Goal: Information Seeking & Learning: Understand process/instructions

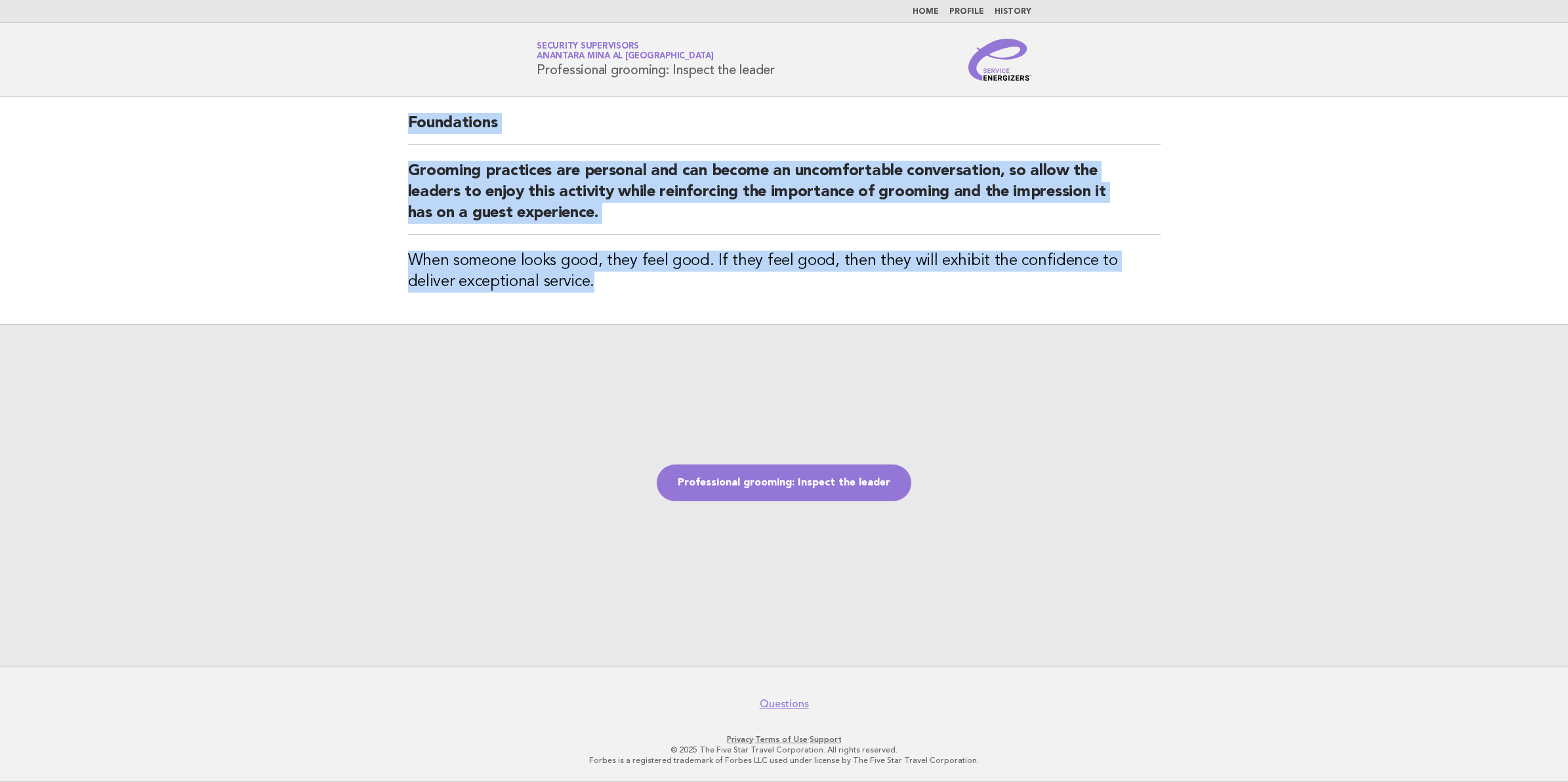
drag, startPoint x: 408, startPoint y: 125, endPoint x: 569, endPoint y: 280, distance: 223.5
click at [569, 280] on div "Foundations Grooming practices are personal and can become an uncomfortable con…" at bounding box center [784, 210] width 784 height 227
copy div "Foundations Grooming practices are personal and can become an uncomfortable con…"
click at [828, 483] on link "Professional grooming: Inspect the leader" at bounding box center [784, 483] width 254 height 37
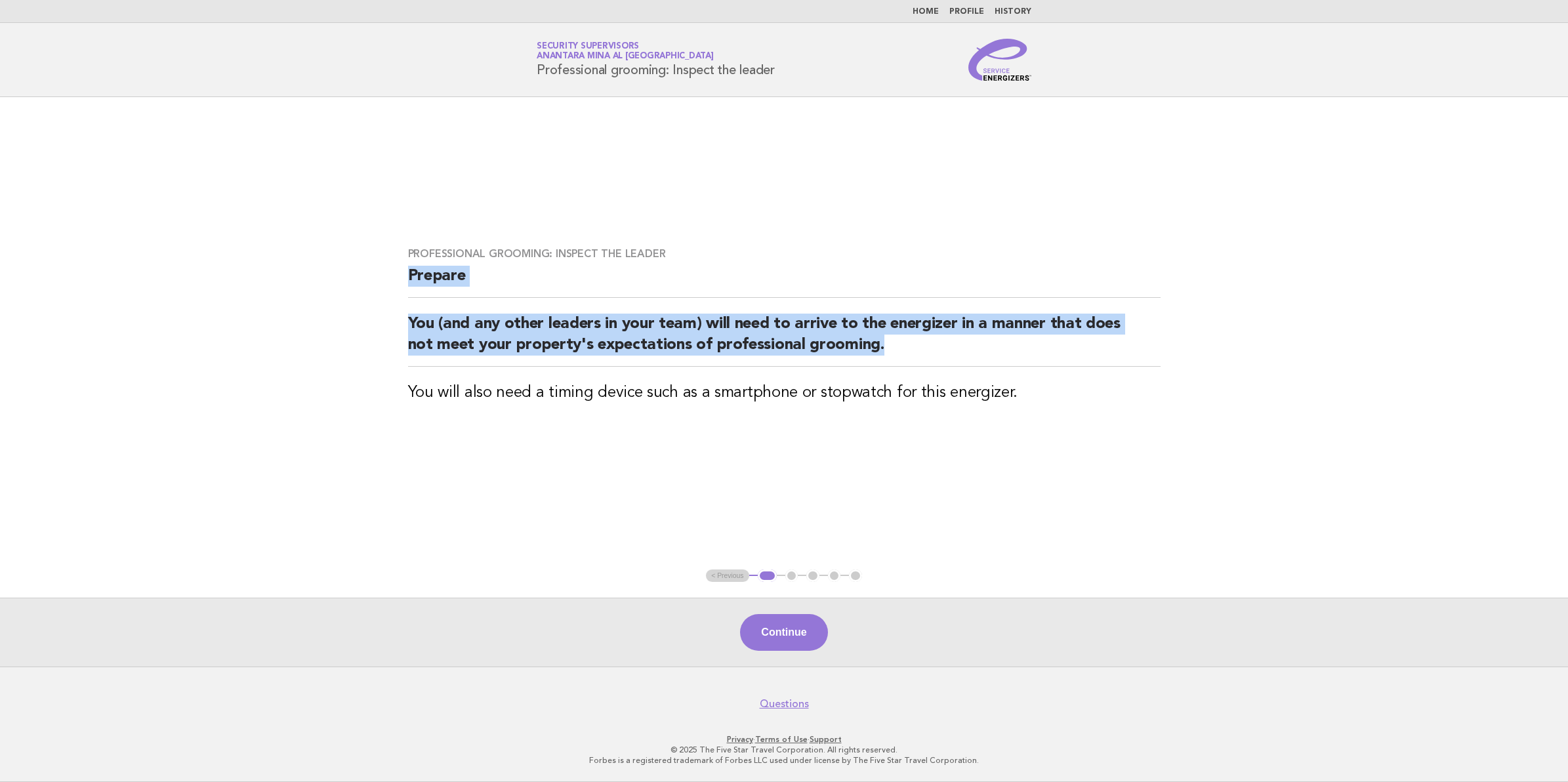
drag, startPoint x: 410, startPoint y: 281, endPoint x: 890, endPoint y: 364, distance: 487.1
click at [890, 364] on div "Professional grooming: Inspect the leader Prepare You (and any other leaders in…" at bounding box center [784, 334] width 784 height 204
copy div "Prepare You (and any other leaders in your team) will need to arrive to the ene…"
click at [806, 631] on button "Continue" at bounding box center [784, 633] width 87 height 37
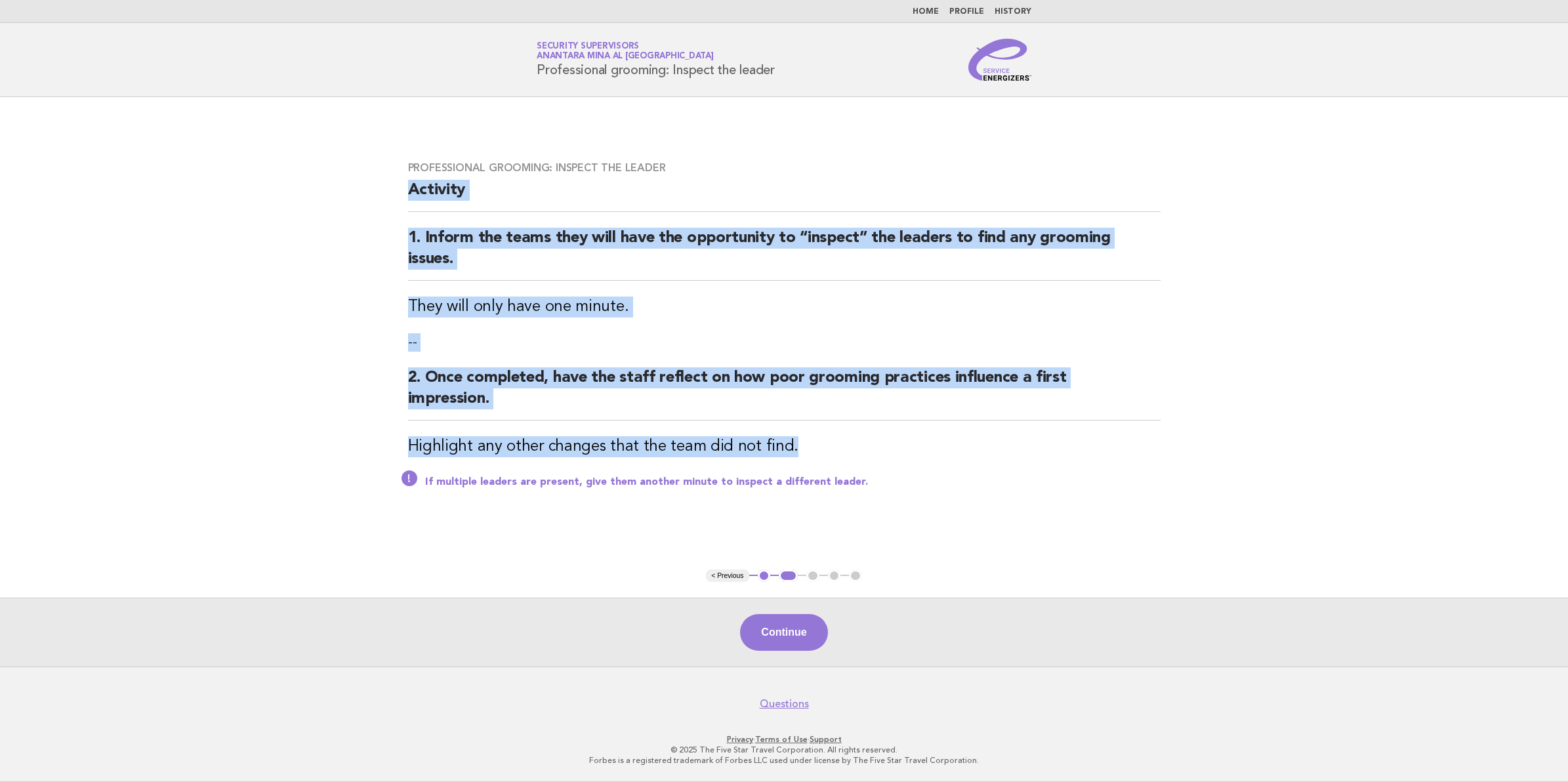
drag, startPoint x: 410, startPoint y: 188, endPoint x: 819, endPoint y: 439, distance: 479.9
click at [819, 439] on div "Professional grooming: Inspect the leader Activity 1. Inform the teams they wil…" at bounding box center [784, 333] width 784 height 375
copy div "Activity 1. Inform the teams they will have the opportunity to “inspect” the le…"
click at [799, 635] on button "Continue" at bounding box center [784, 633] width 87 height 37
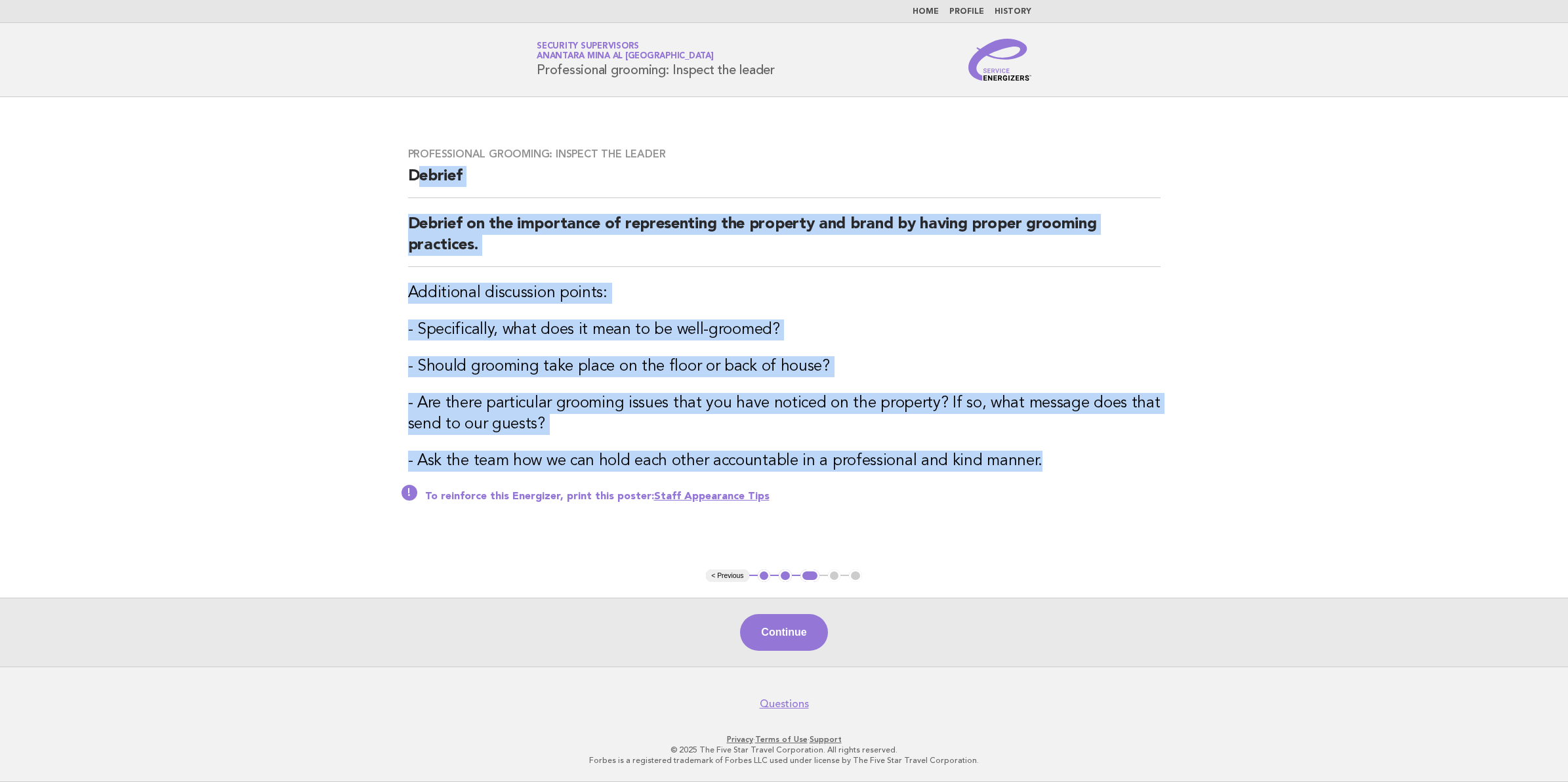
drag, startPoint x: 415, startPoint y: 176, endPoint x: 1038, endPoint y: 462, distance: 685.5
click at [1038, 462] on div "Professional grooming: Inspect the leader [PERSON_NAME] on the importance of re…" at bounding box center [784, 334] width 784 height 403
copy div "[PERSON_NAME] on the importance of representing the property and brand by havin…"
click at [716, 491] on link "Staff Appearance Tips" at bounding box center [712, 496] width 115 height 11
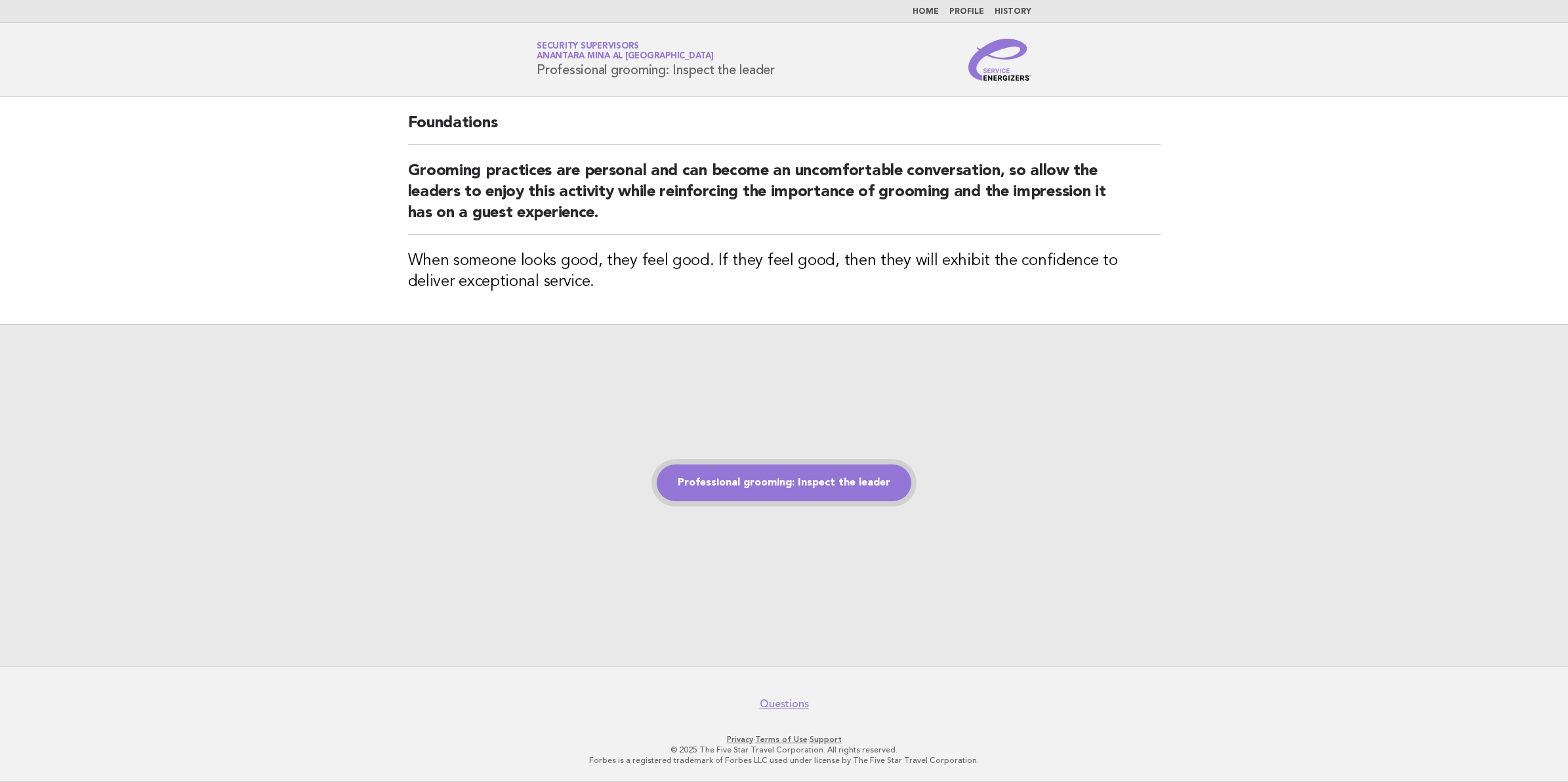
click at [812, 486] on link "Professional grooming: Inspect the leader" at bounding box center [784, 483] width 254 height 37
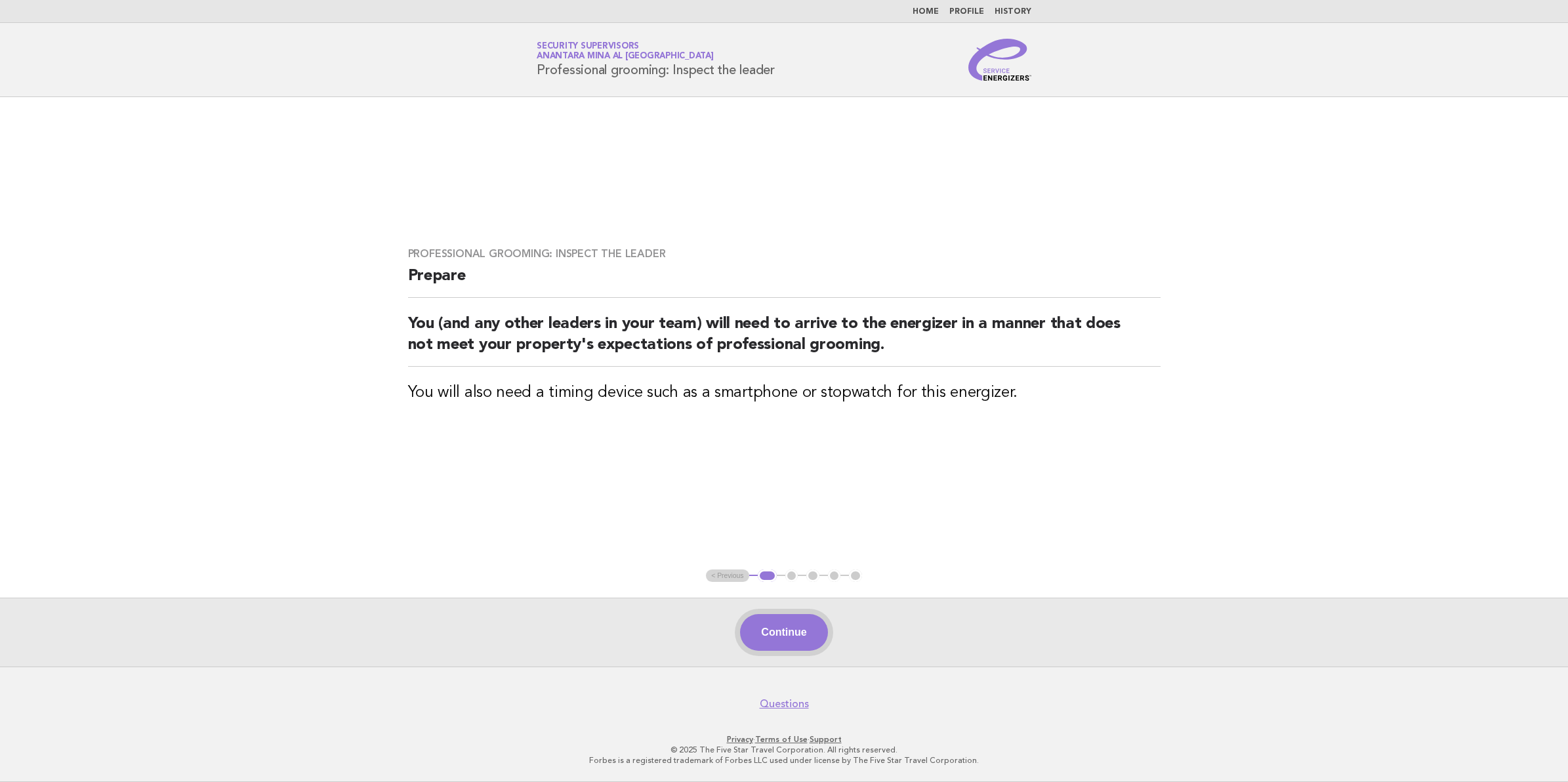
click at [795, 634] on button "Continue" at bounding box center [784, 633] width 87 height 37
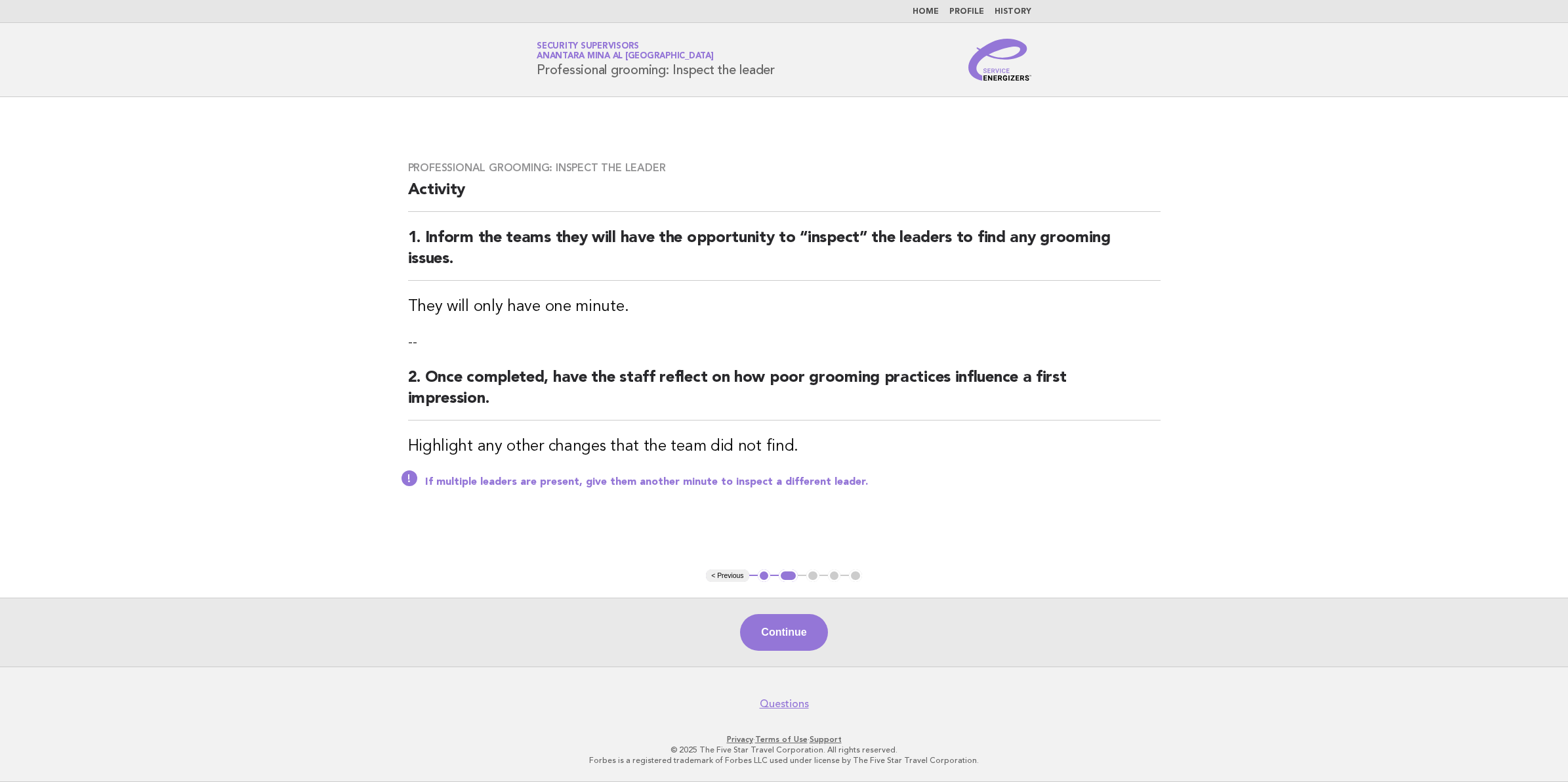
click at [795, 634] on button "Continue" at bounding box center [784, 633] width 87 height 37
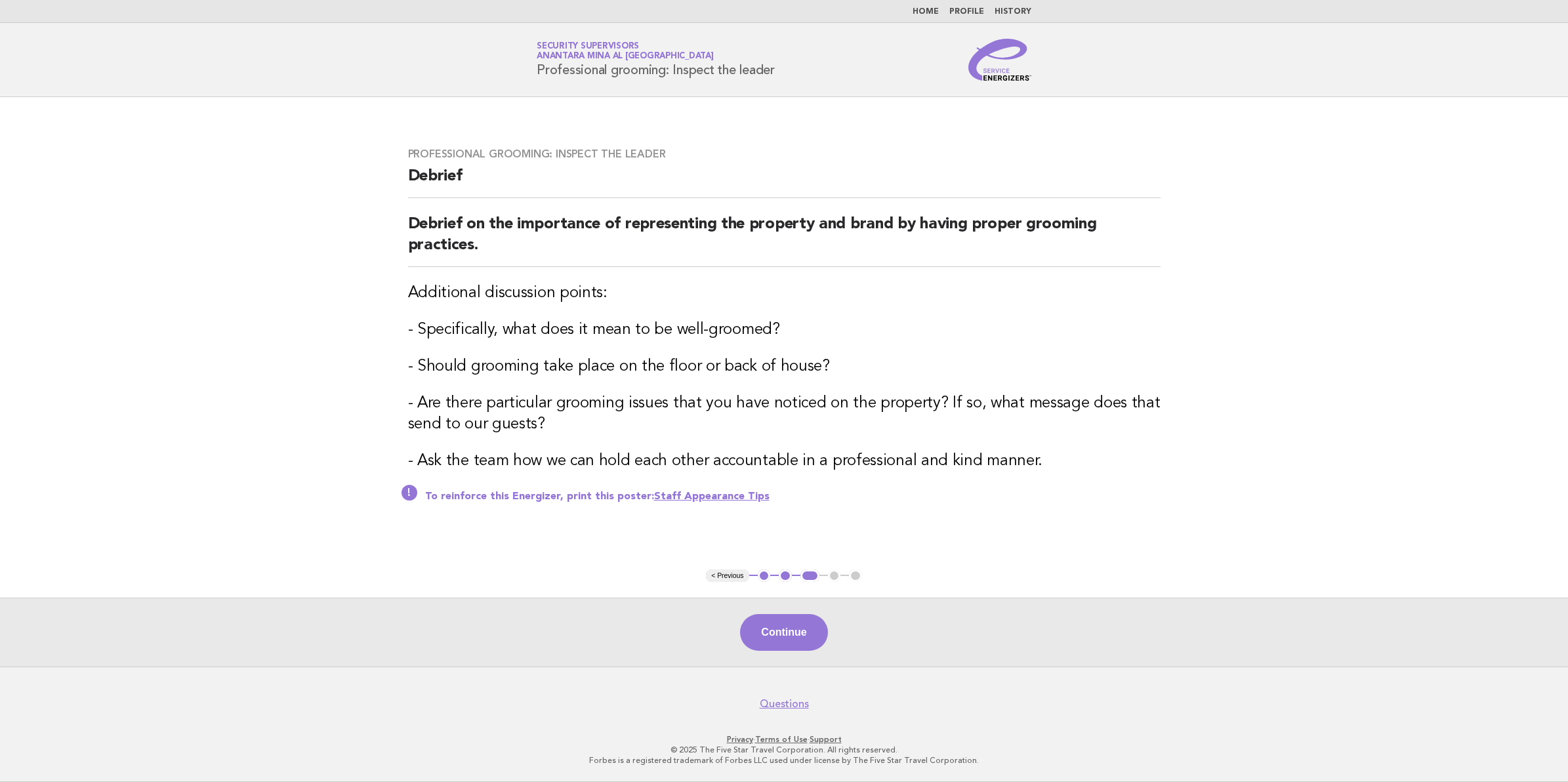
click at [795, 634] on button "Continue" at bounding box center [784, 633] width 87 height 37
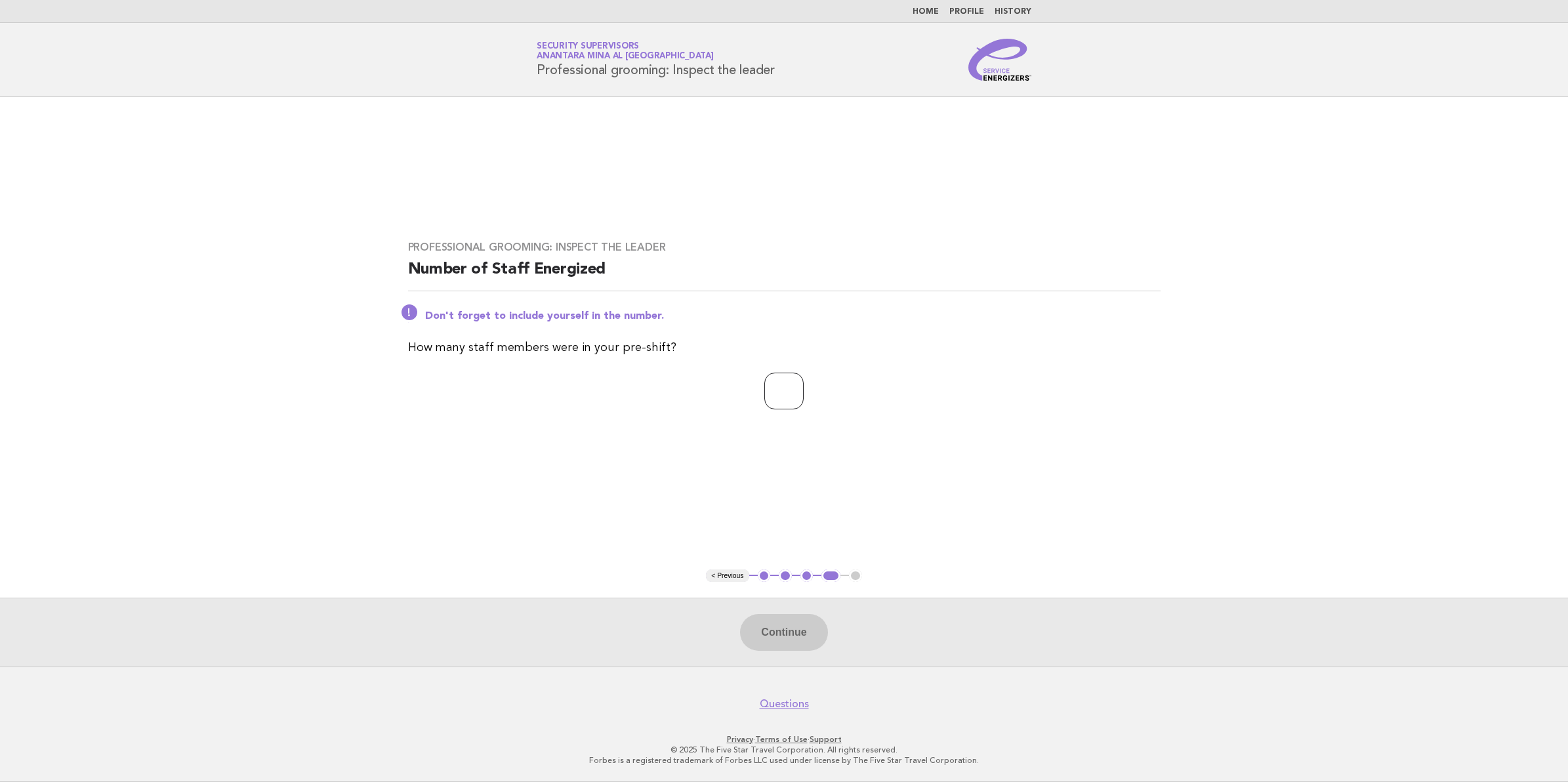
click at [787, 391] on input "number" at bounding box center [784, 391] width 39 height 37
type input "**"
click at [786, 618] on button "Continue" at bounding box center [784, 633] width 87 height 37
